Goal: Information Seeking & Learning: Find contact information

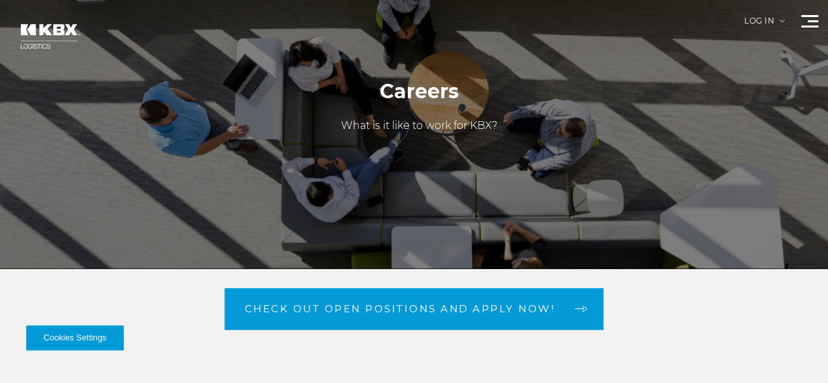
click at [14, 321] on div "Check out open positions and apply now!" at bounding box center [414, 309] width 828 height 42
click at [0, 0] on link "Contact Us" at bounding box center [0, 0] width 0 height 0
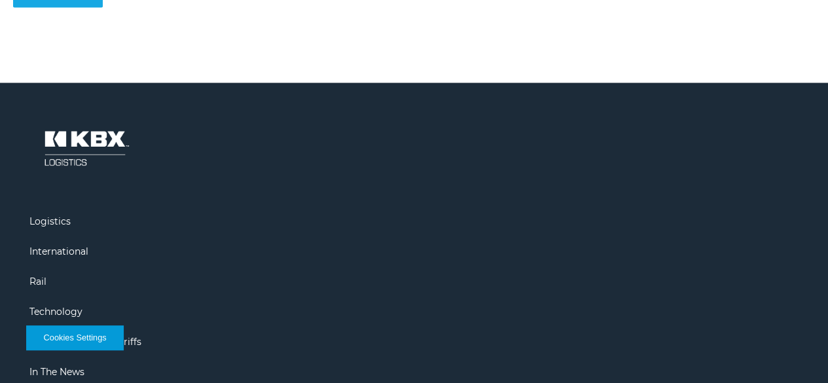
scroll to position [1329, 0]
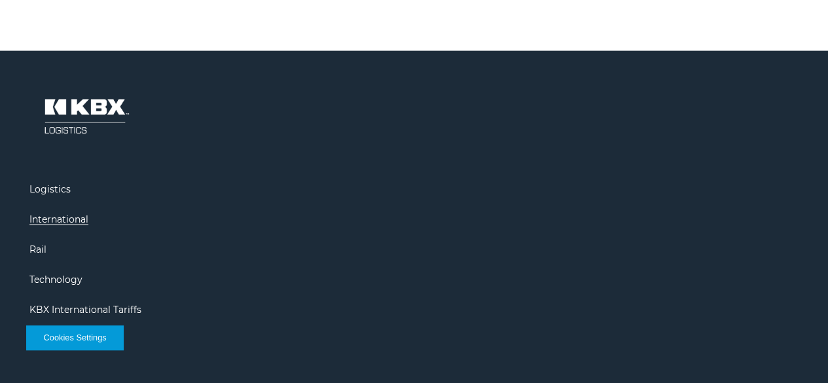
click at [88, 225] on link "International" at bounding box center [58, 220] width 59 height 12
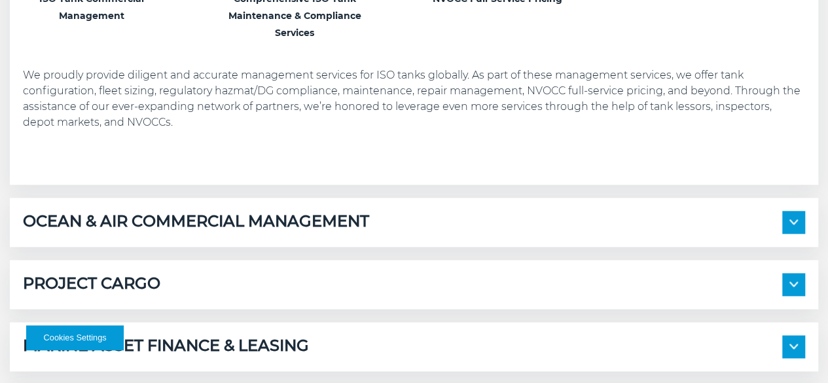
scroll to position [851, 0]
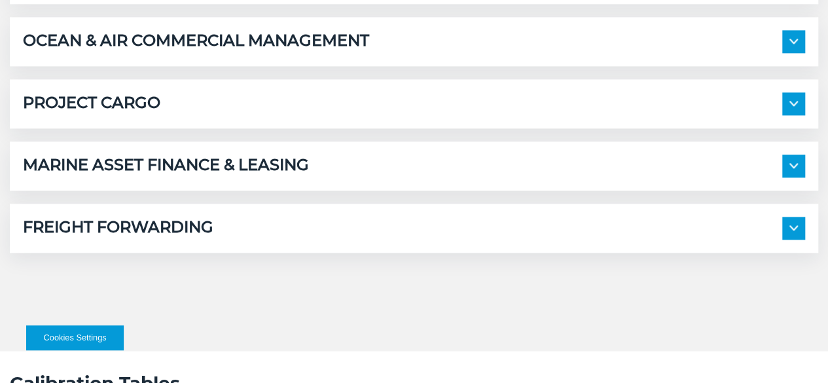
click at [783, 53] on span at bounding box center [794, 41] width 23 height 23
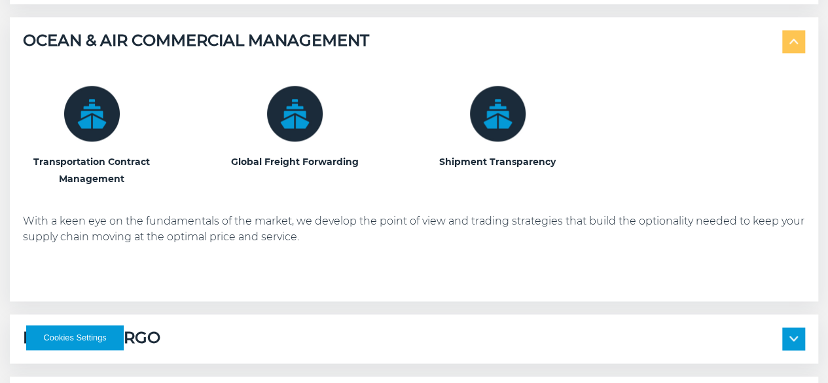
click at [783, 53] on span at bounding box center [794, 41] width 23 height 23
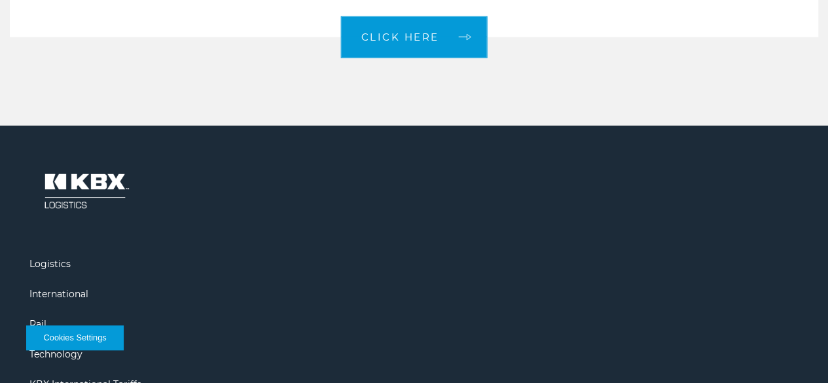
scroll to position [2054, 0]
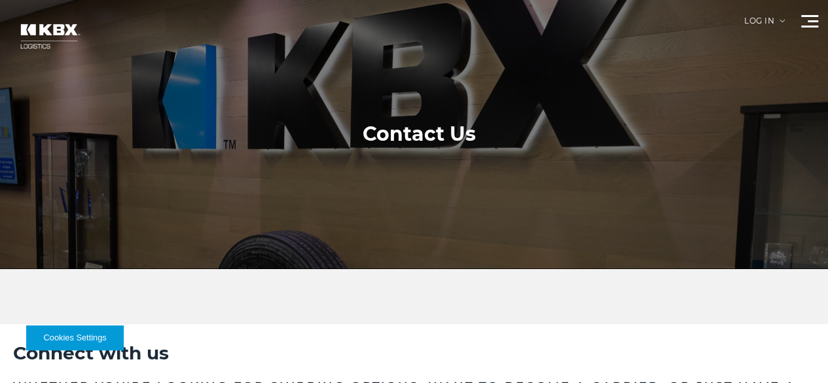
click at [0, 0] on link "About Us" at bounding box center [0, 0] width 0 height 0
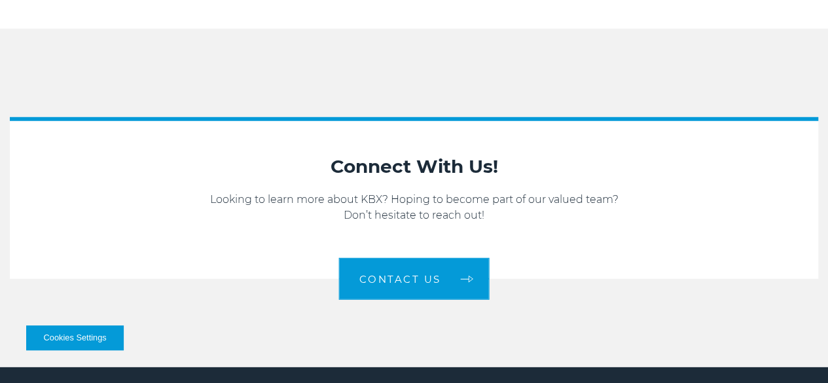
scroll to position [1859, 0]
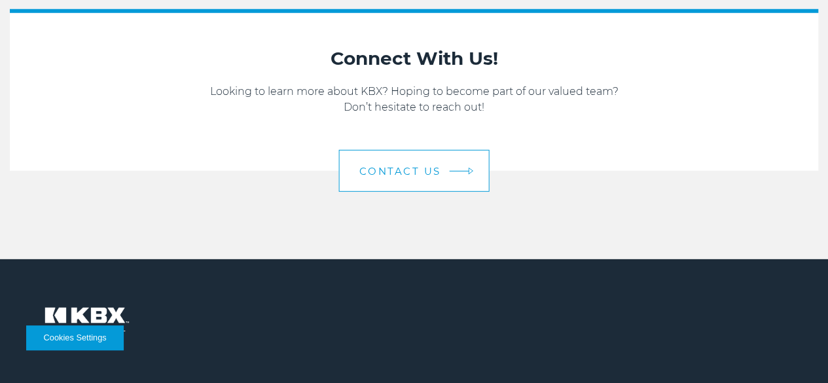
click at [422, 176] on span "Contact us" at bounding box center [401, 171] width 82 height 10
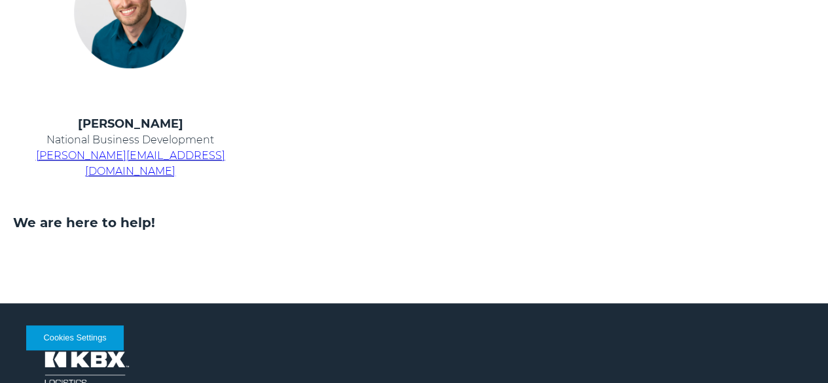
scroll to position [589, 0]
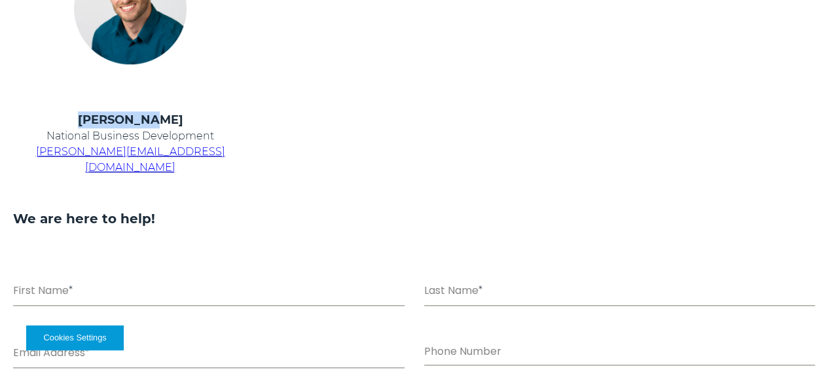
drag, startPoint x: 230, startPoint y: 159, endPoint x: 172, endPoint y: 159, distance: 57.6
click at [172, 128] on h4 "[PERSON_NAME]" at bounding box center [130, 119] width 234 height 17
copy h4 "[PERSON_NAME]"
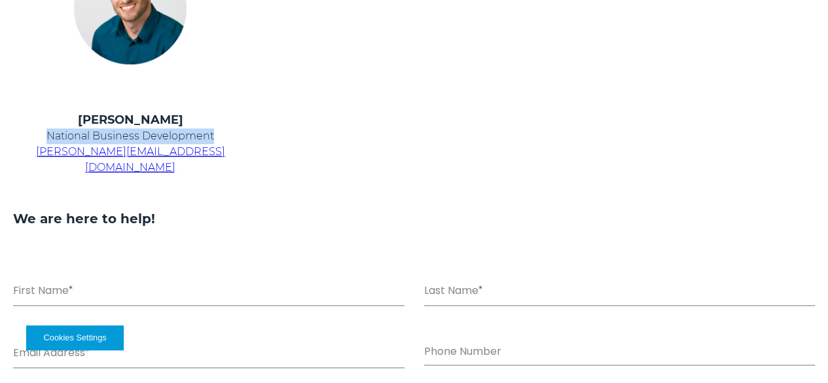
drag, startPoint x: 243, startPoint y: 202, endPoint x: 158, endPoint y: 180, distance: 87.2
click at [158, 144] on p "National Business Development" at bounding box center [130, 136] width 234 height 16
copy p "National Business Development"
click at [0, 151] on div "Connect with us Whether you're looking for shipping options, want to become a c…" at bounding box center [414, 263] width 828 height 1056
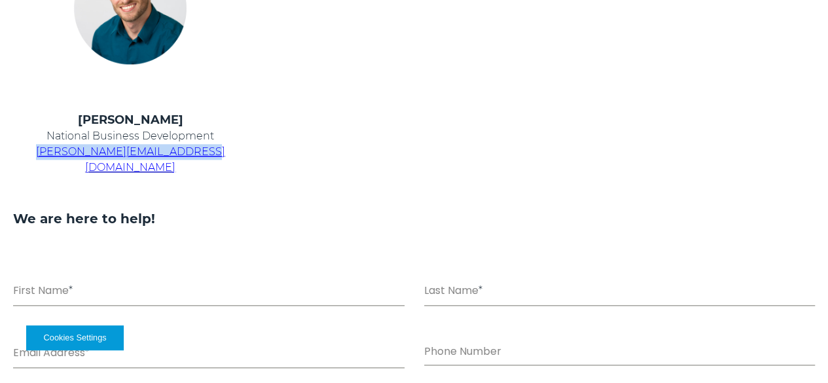
drag, startPoint x: 295, startPoint y: 207, endPoint x: 126, endPoint y: 209, distance: 169.0
click at [126, 191] on td "Chris Kein National Business Development chris.kein@kbxlogistics.com" at bounding box center [130, 151] width 267 height 80
copy span "chris.kein@kbxlogistics.com"
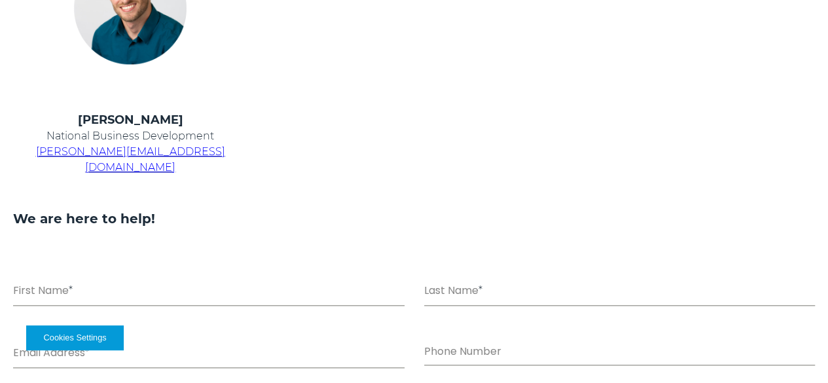
click at [0, 152] on div "Connect with us Whether you're looking for shipping options, want to become a c…" at bounding box center [414, 263] width 828 height 1056
drag, startPoint x: 295, startPoint y: 209, endPoint x: 186, endPoint y: 210, distance: 108.7
click at [186, 191] on td "Chris Kein National Business Development chris.kein@kbxlogistics.com" at bounding box center [130, 151] width 267 height 80
copy span "@kbxlogistics.com"
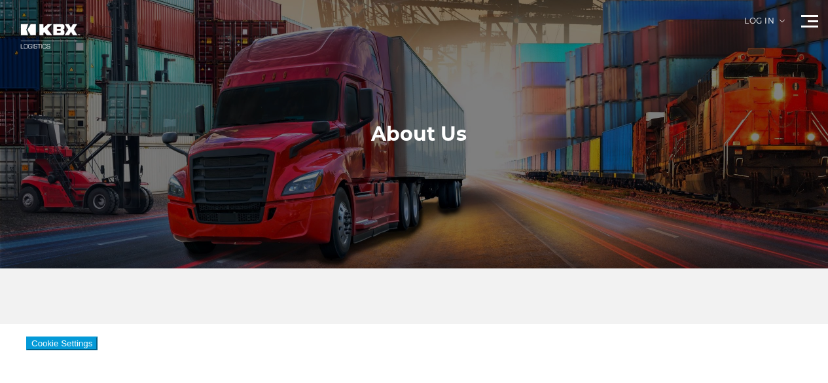
scroll to position [1859, 0]
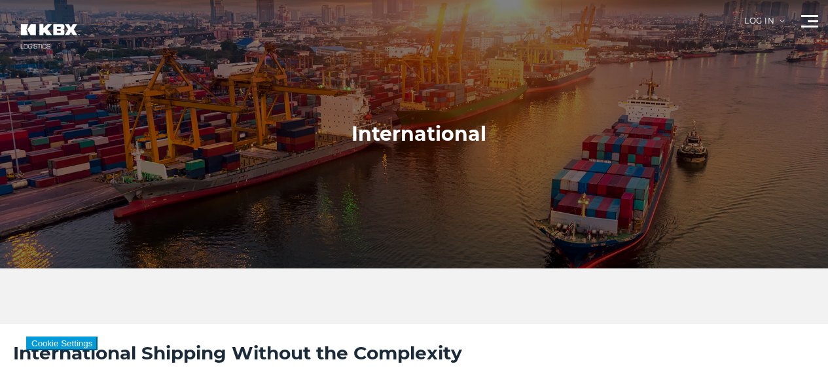
scroll to position [1933, 0]
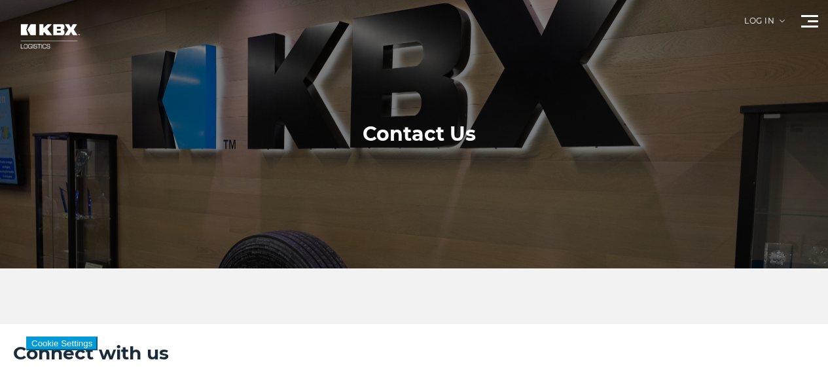
scroll to position [839, 0]
